Goal: Task Accomplishment & Management: Manage account settings

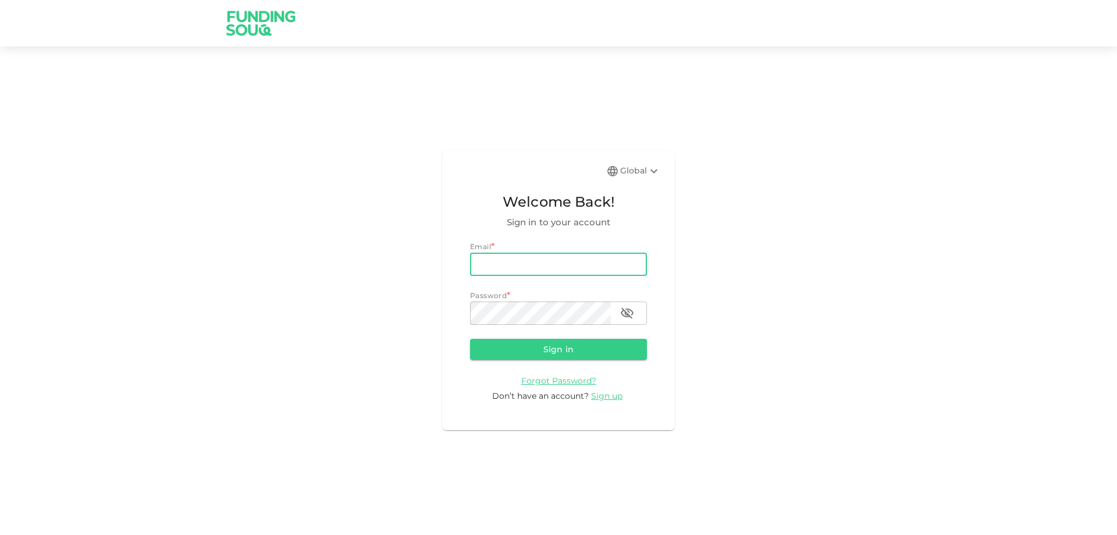
type input "[EMAIL_ADDRESS][DOMAIN_NAME]"
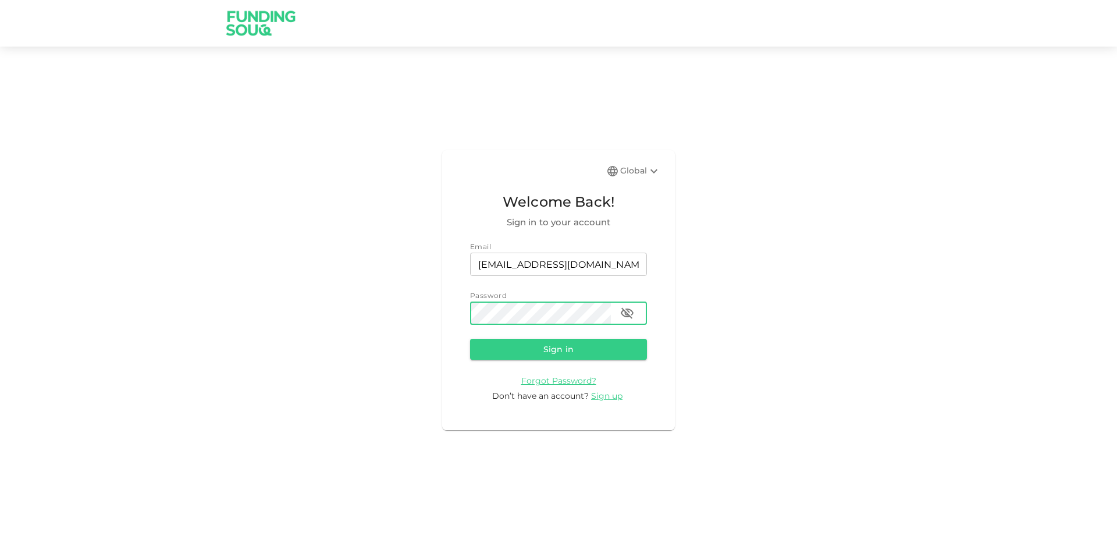
click at [470, 339] on button "Sign in" at bounding box center [558, 349] width 177 height 21
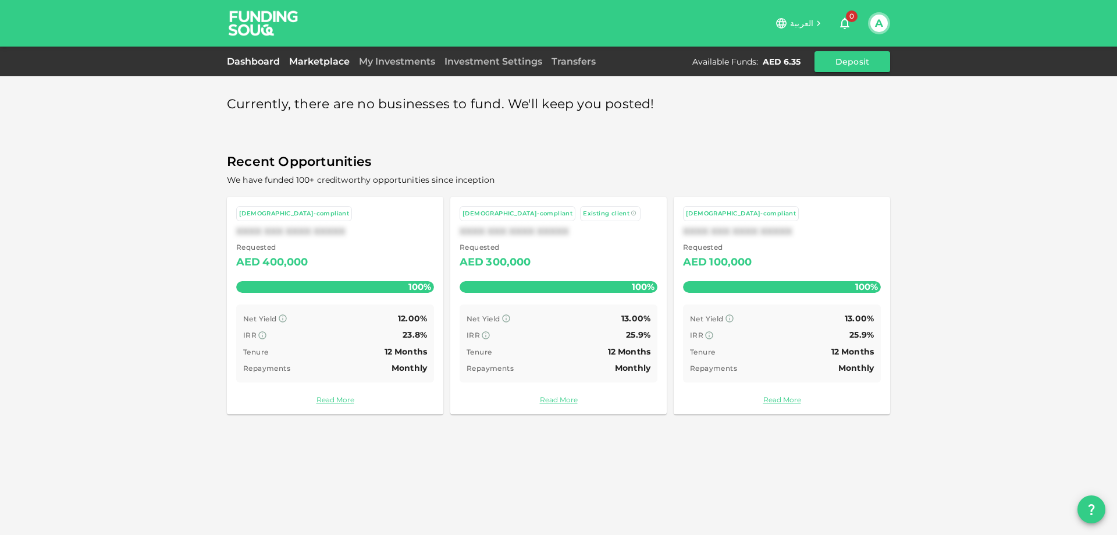
click at [273, 61] on link "Dashboard" at bounding box center [256, 61] width 58 height 11
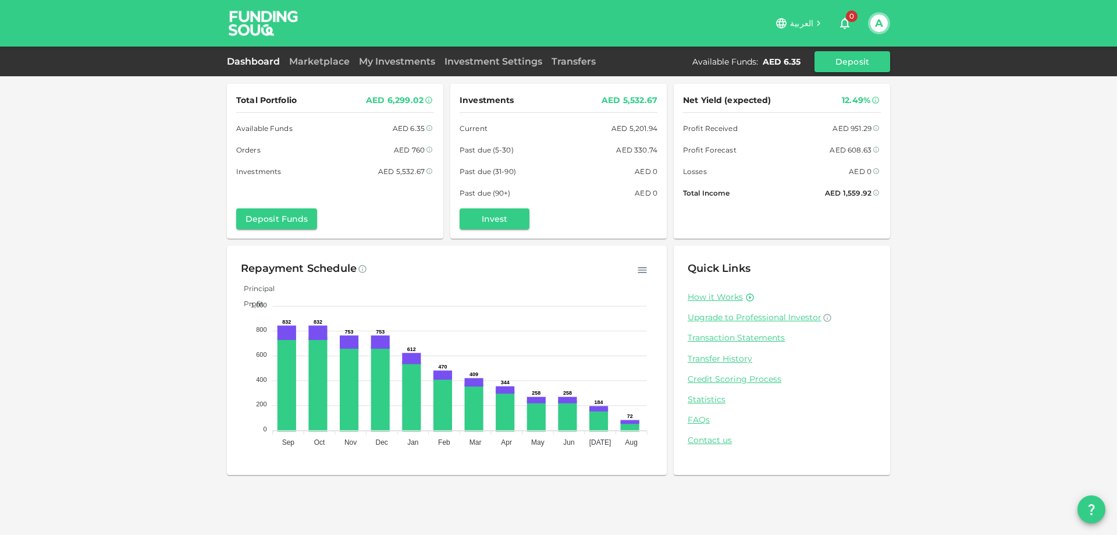
click at [417, 53] on div "Dashboard Marketplace My Investments Investment Settings Transfers Available Fu…" at bounding box center [558, 61] width 663 height 21
click at [417, 60] on link "My Investments" at bounding box center [397, 61] width 86 height 11
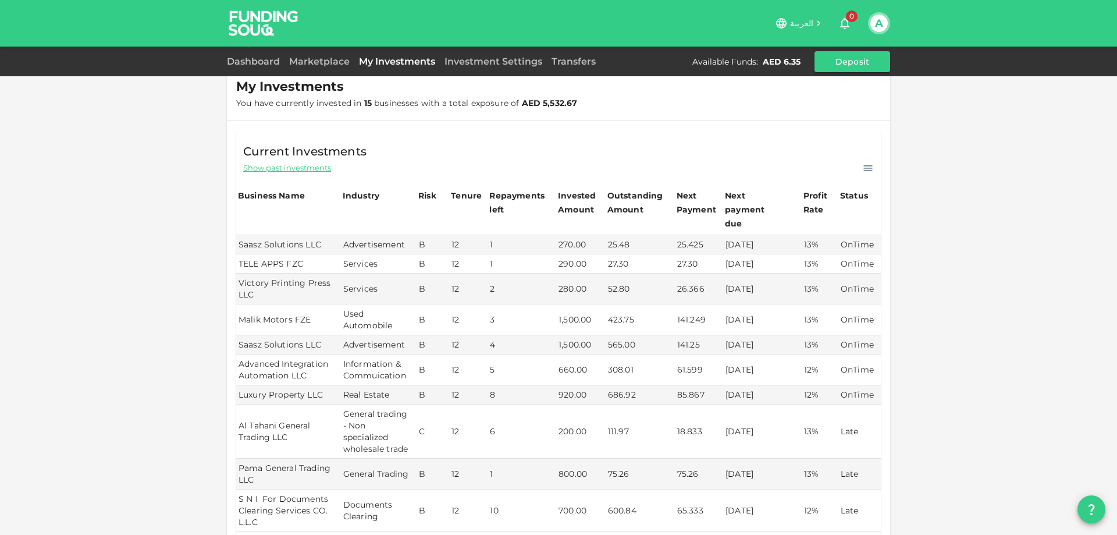
scroll to position [233, 0]
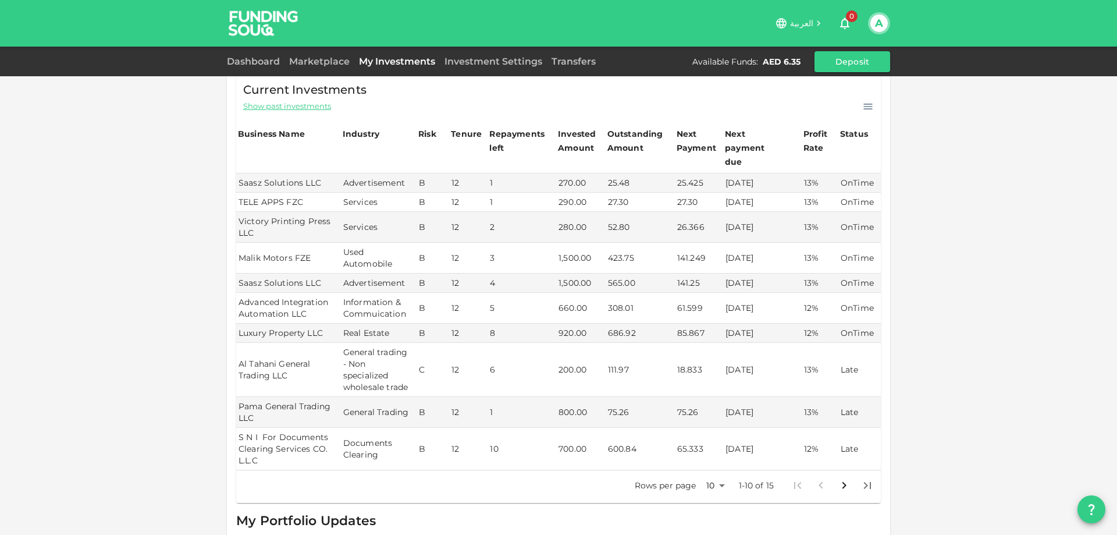
click at [717, 474] on body "العربية 0 A Dashboard Marketplace My Investments Investment Settings Transfers …" at bounding box center [558, 267] width 1117 height 535
click at [717, 475] on li "25" at bounding box center [711, 473] width 35 height 21
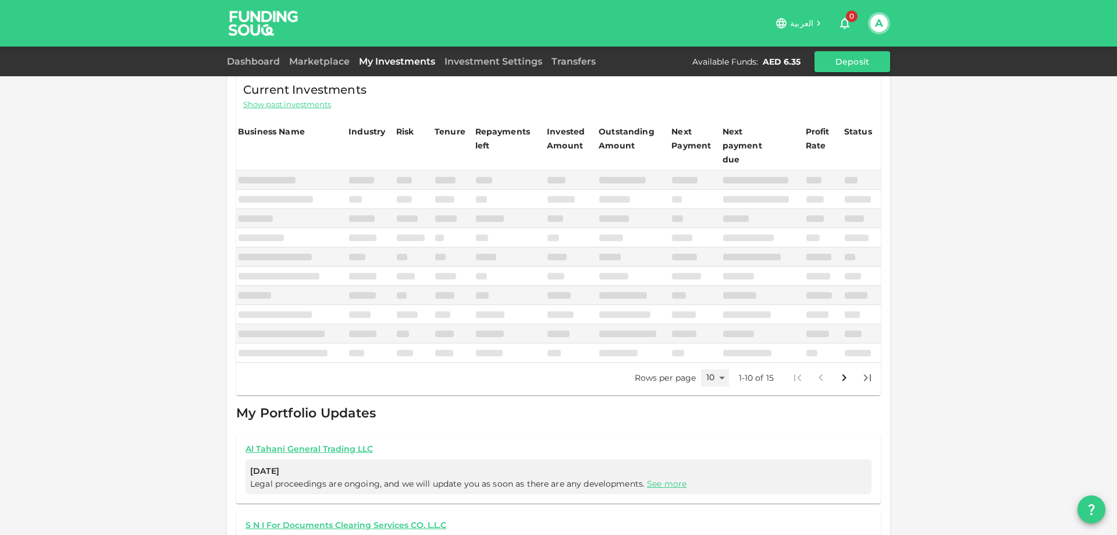
type input "25"
